Goal: Information Seeking & Learning: Find contact information

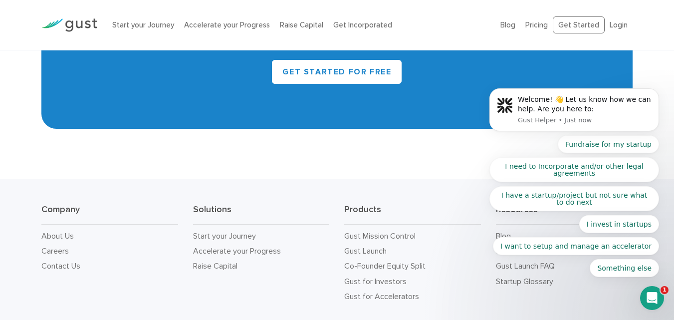
scroll to position [4480, 0]
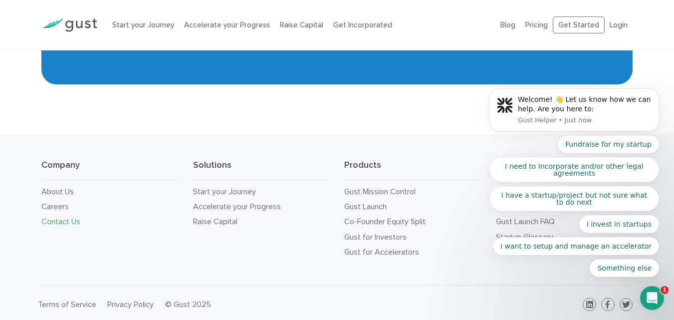
click at [61, 219] on link "Contact Us" at bounding box center [60, 220] width 39 height 9
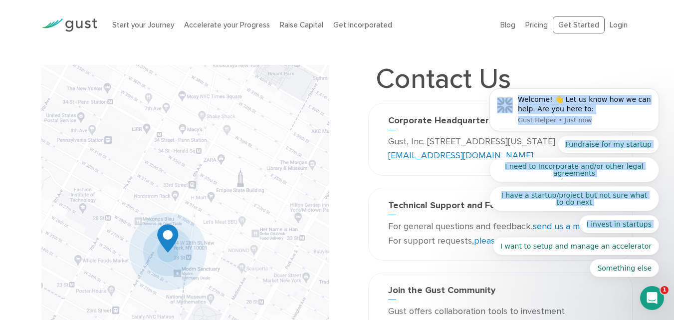
click html "Welcome! 👋 Let us know how we can help. Are you here to: Gust Helper • Just now…"
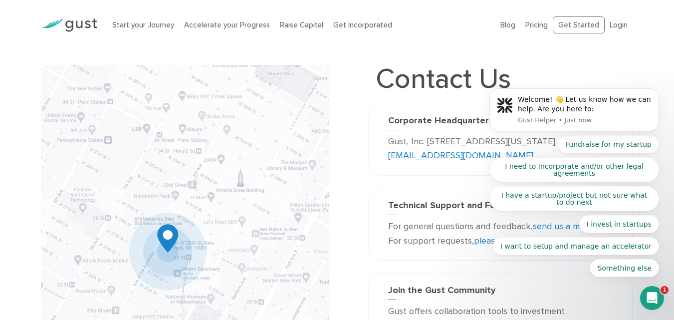
drag, startPoint x: 487, startPoint y: 155, endPoint x: 456, endPoint y: 155, distance: 30.9
click html "Welcome! 👋 Let us know how we can help. Are you here to: Gust Helper • Just now…"
drag, startPoint x: 400, startPoint y: 153, endPoint x: 476, endPoint y: 153, distance: 76.8
click at [476, 153] on div "Corporate Headquarters Gust, Inc. [STREET_ADDRESS][US_STATE] [EMAIL_ADDRESS][DO…" at bounding box center [500, 139] width 239 height 48
copy p "10013 USA info@gust.c"
